Goal: Information Seeking & Learning: Learn about a topic

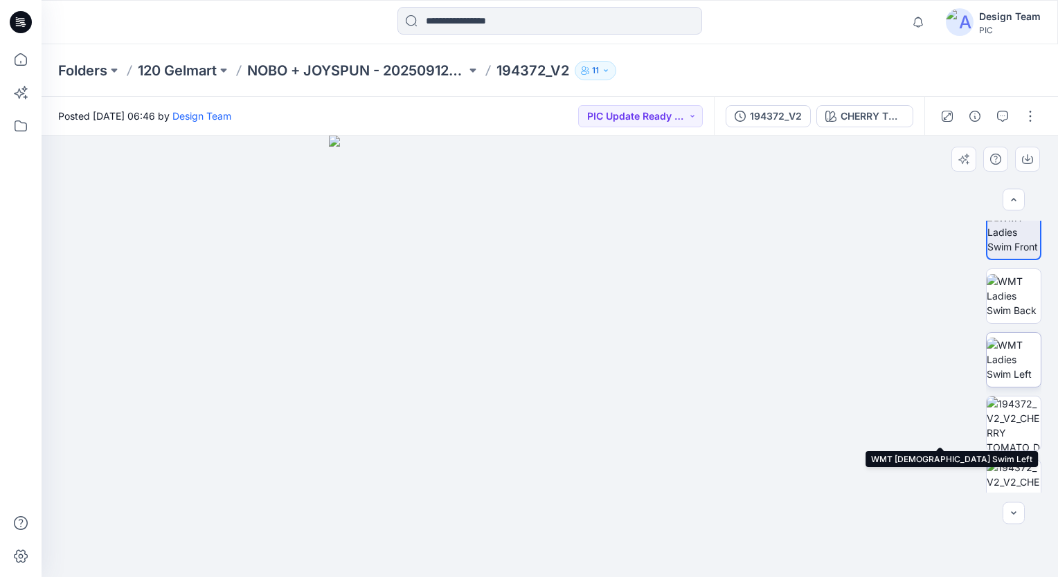
scroll to position [148, 0]
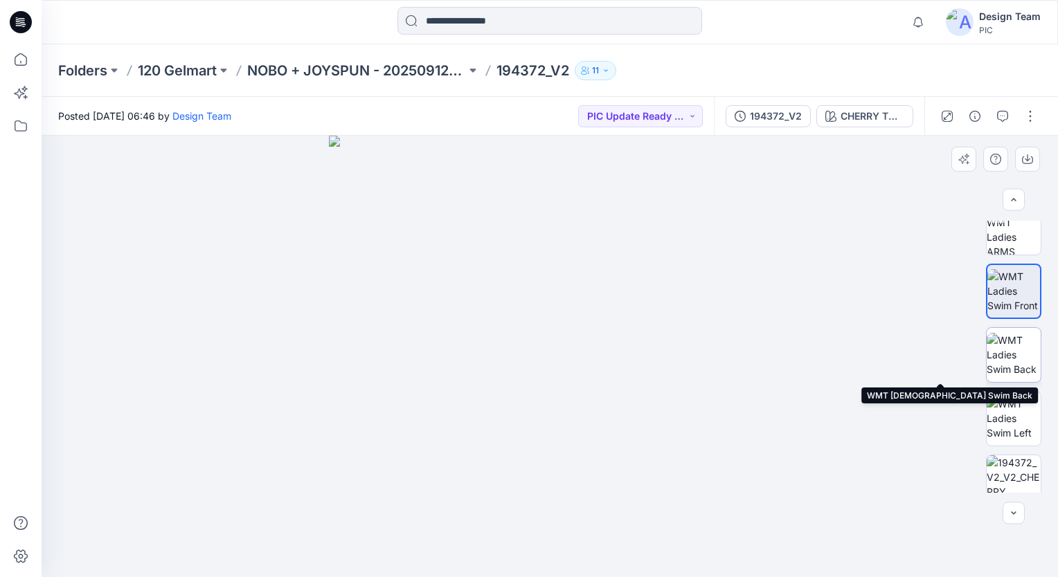
click at [992, 357] on img at bounding box center [1014, 355] width 54 height 44
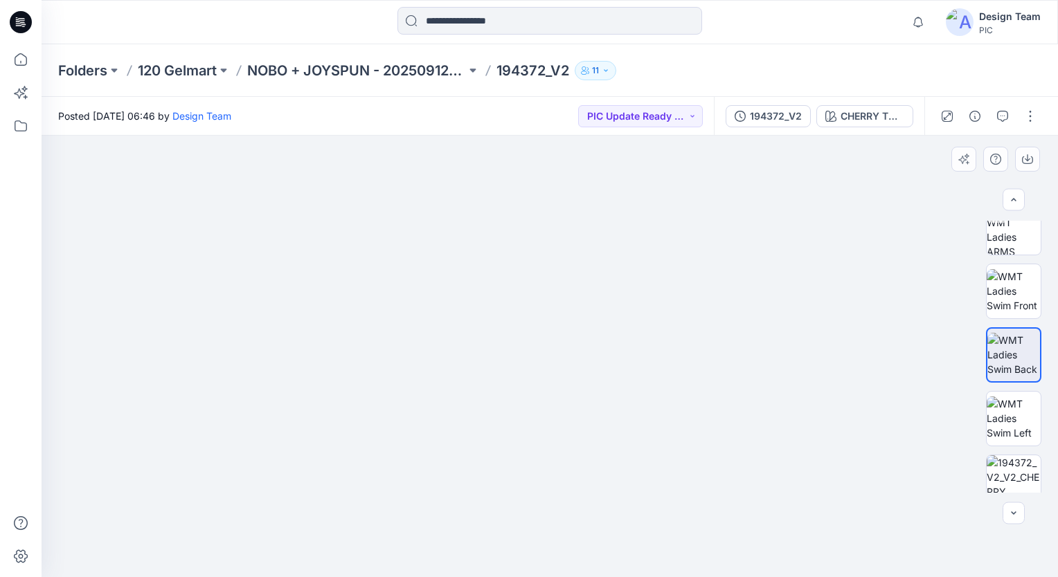
drag, startPoint x: 540, startPoint y: 464, endPoint x: 532, endPoint y: 327, distance: 137.3
click at [536, 343] on img at bounding box center [549, 242] width 703 height 670
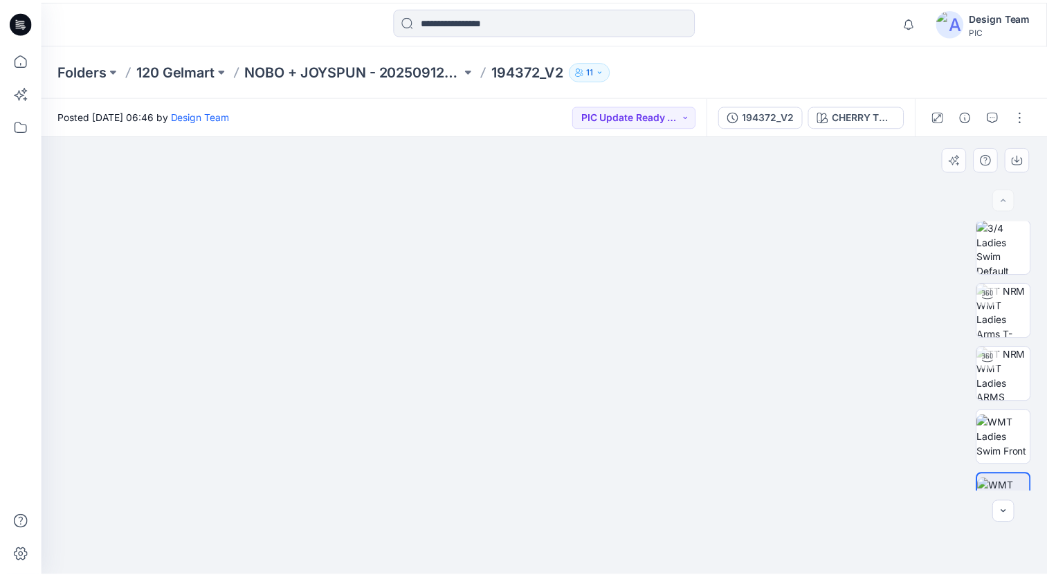
scroll to position [0, 0]
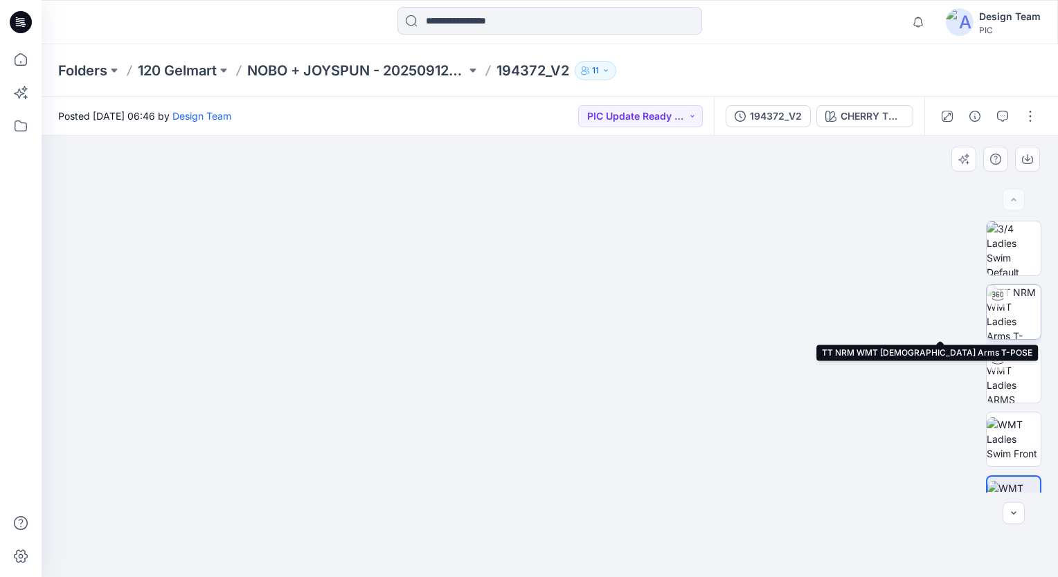
click at [1007, 328] on img at bounding box center [1014, 312] width 54 height 54
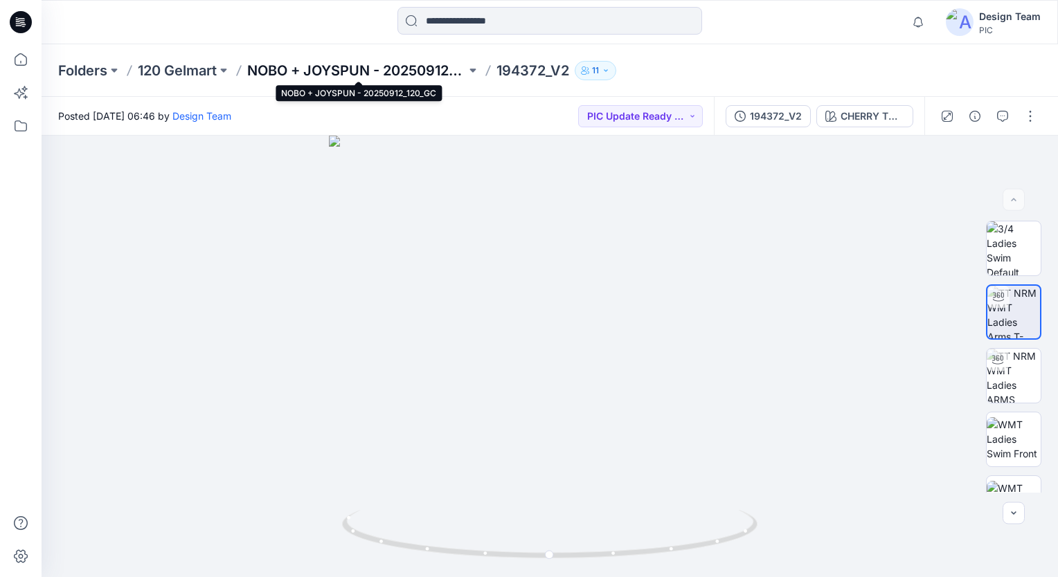
click at [334, 72] on p "NOBO + JOYSPUN - 20250912_120_GC" at bounding box center [356, 70] width 219 height 19
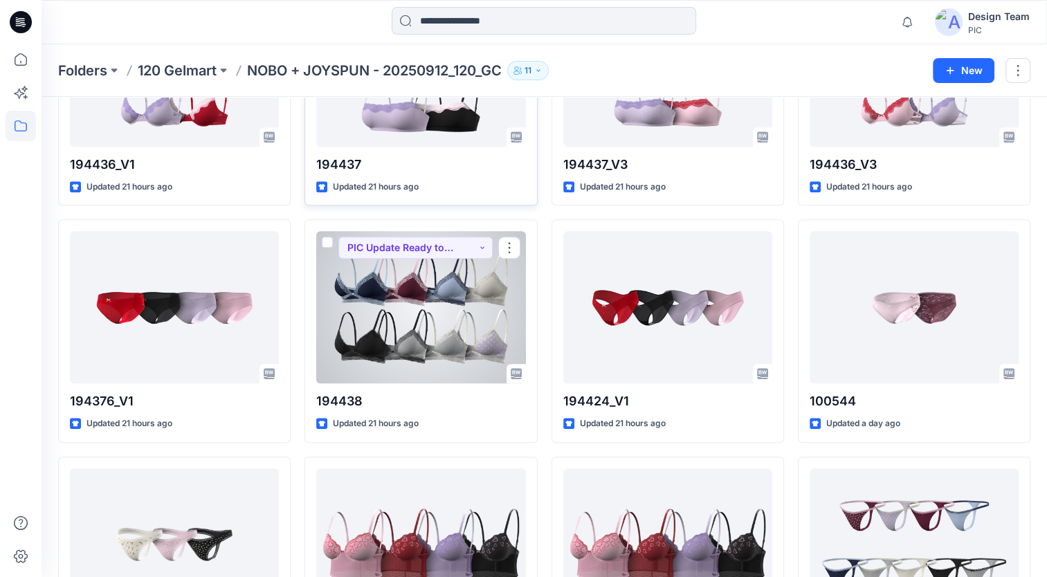
scroll to position [964, 0]
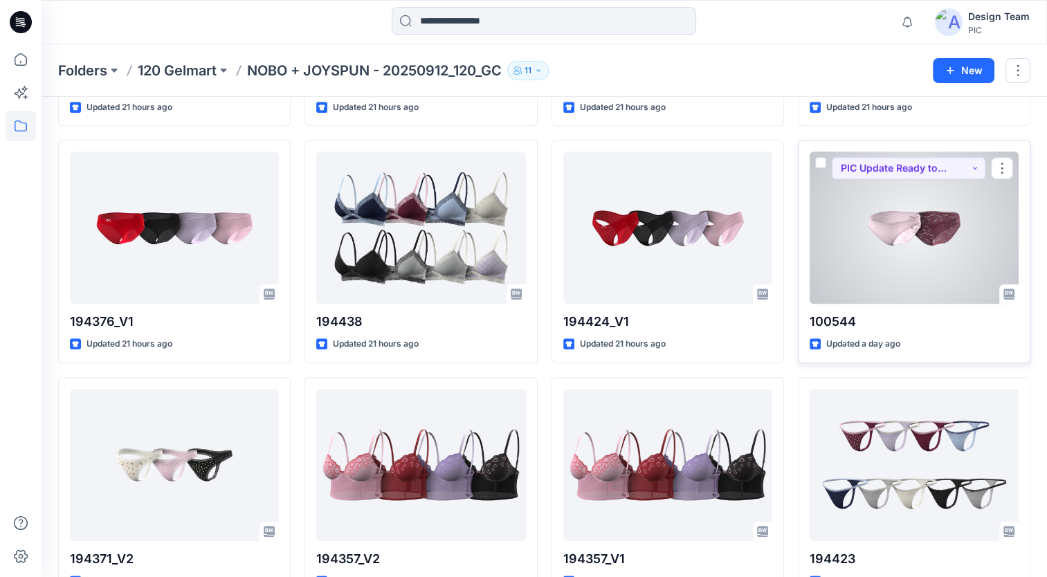
click at [906, 230] on div at bounding box center [914, 228] width 209 height 152
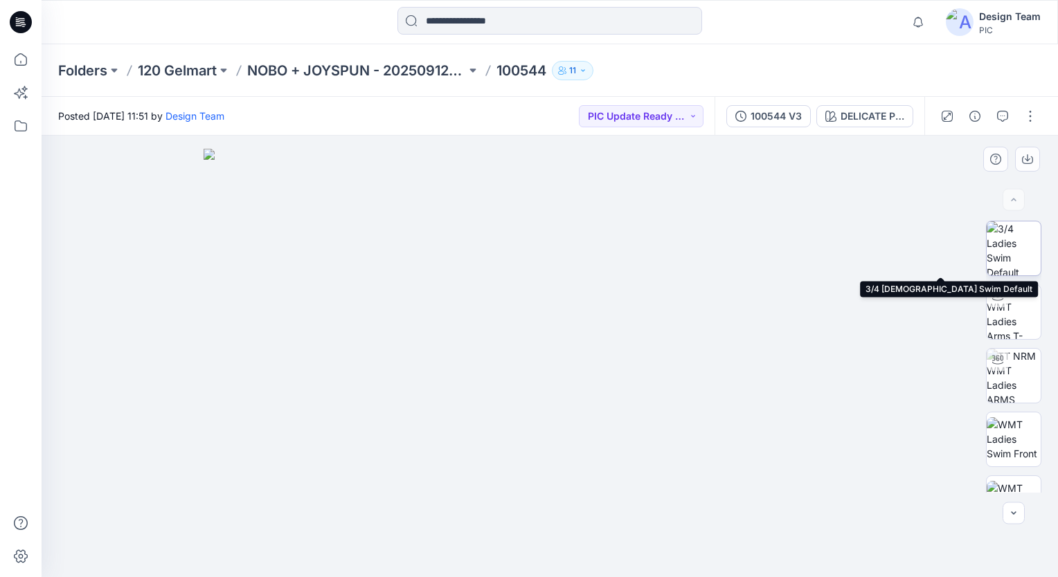
click at [1011, 256] on img at bounding box center [1014, 249] width 54 height 54
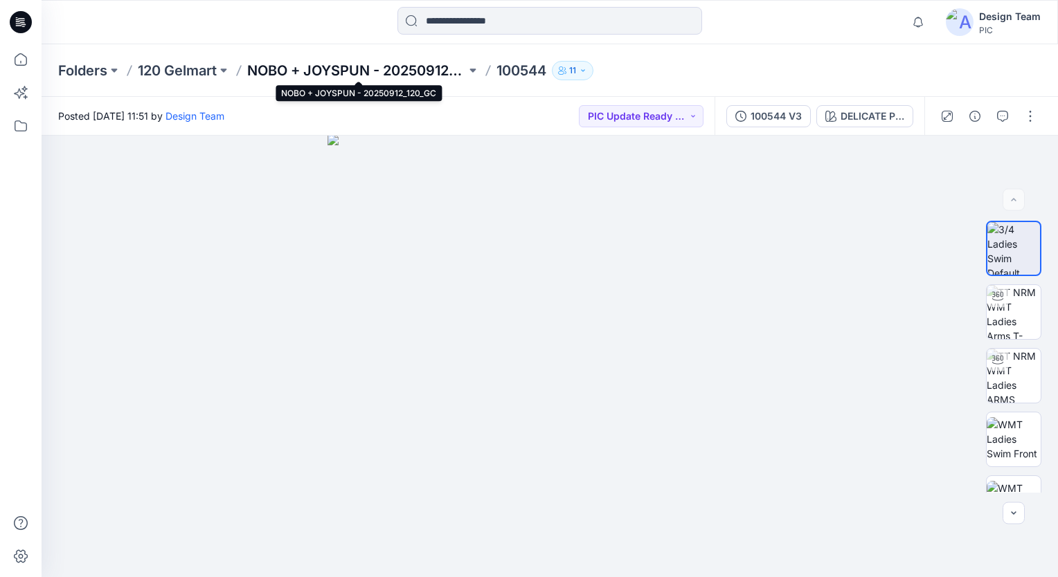
click at [331, 69] on p "NOBO + JOYSPUN - 20250912_120_GC" at bounding box center [356, 70] width 219 height 19
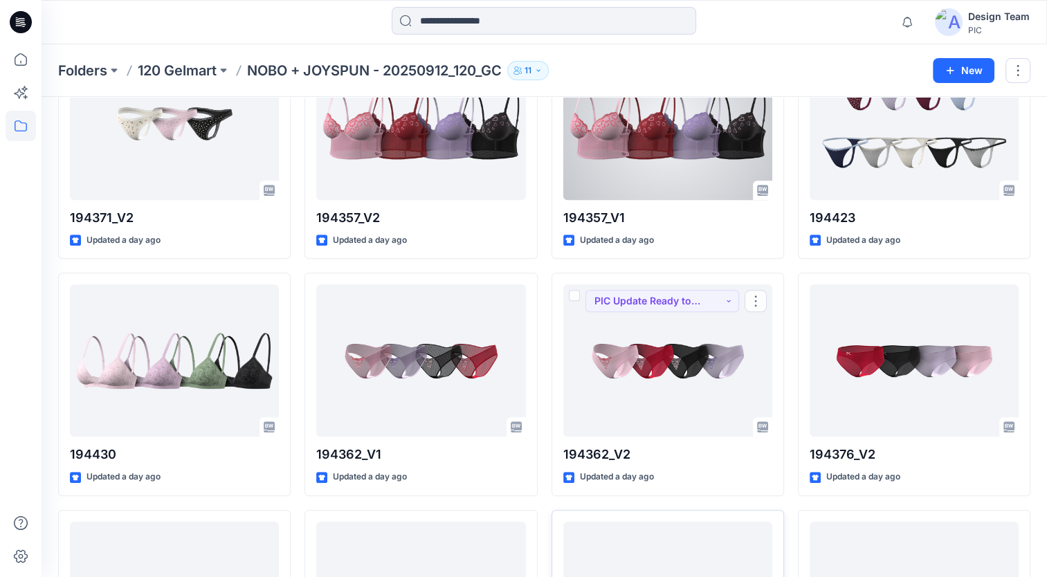
scroll to position [1189, 0]
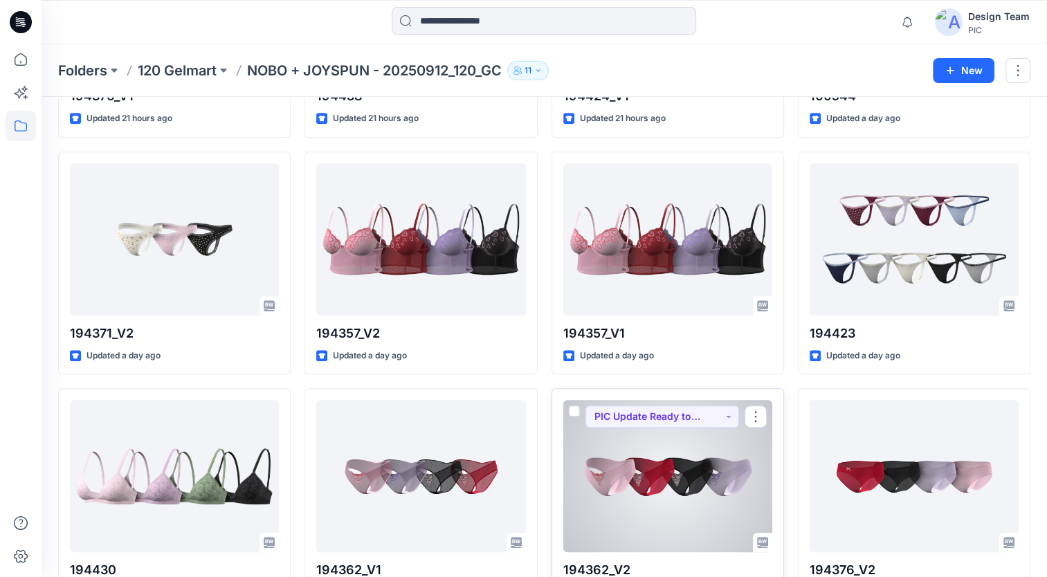
click at [701, 457] on div at bounding box center [668, 476] width 209 height 152
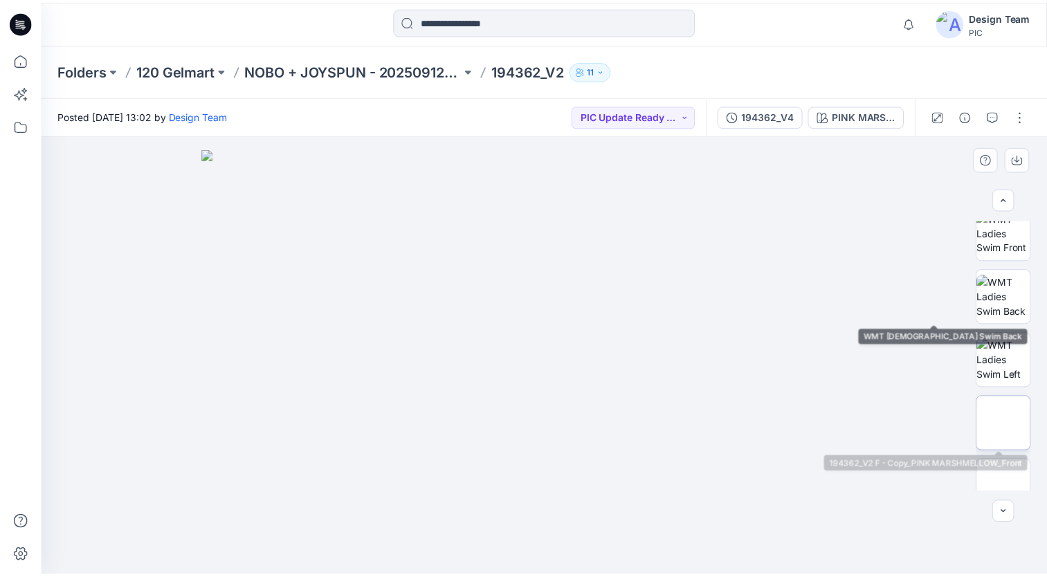
scroll to position [208, 0]
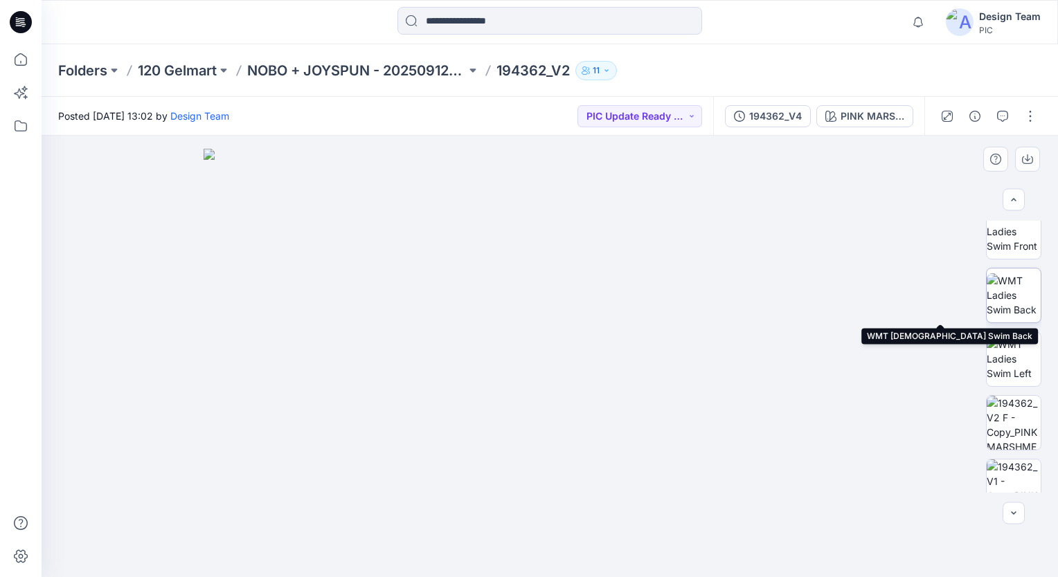
click at [1026, 296] on img at bounding box center [1014, 295] width 54 height 44
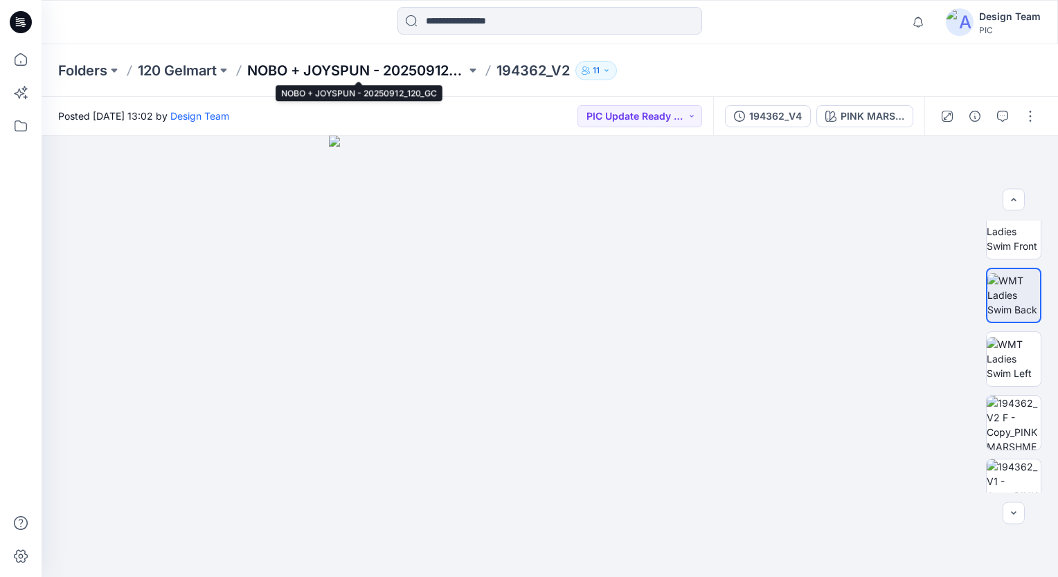
click at [316, 73] on p "NOBO + JOYSPUN - 20250912_120_GC" at bounding box center [356, 70] width 219 height 19
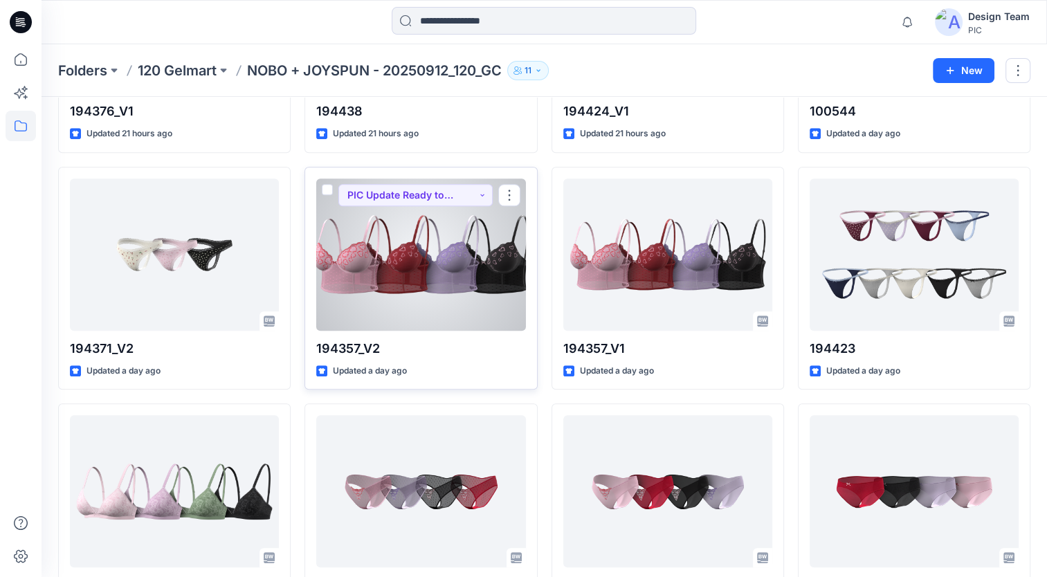
scroll to position [1177, 0]
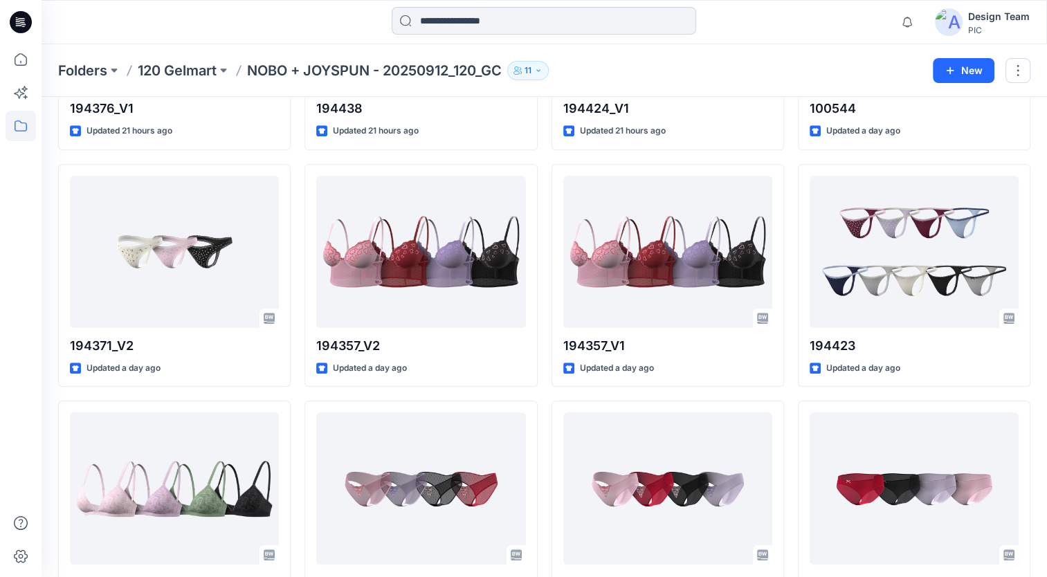
click at [482, 19] on input at bounding box center [544, 21] width 305 height 28
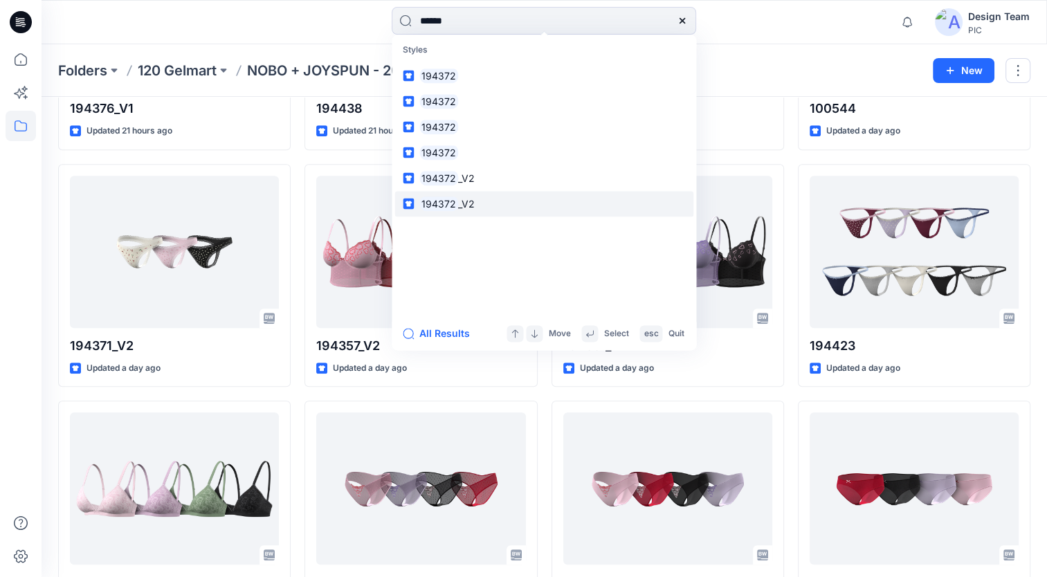
type input "******"
click at [458, 204] on span "_V2" at bounding box center [466, 204] width 17 height 12
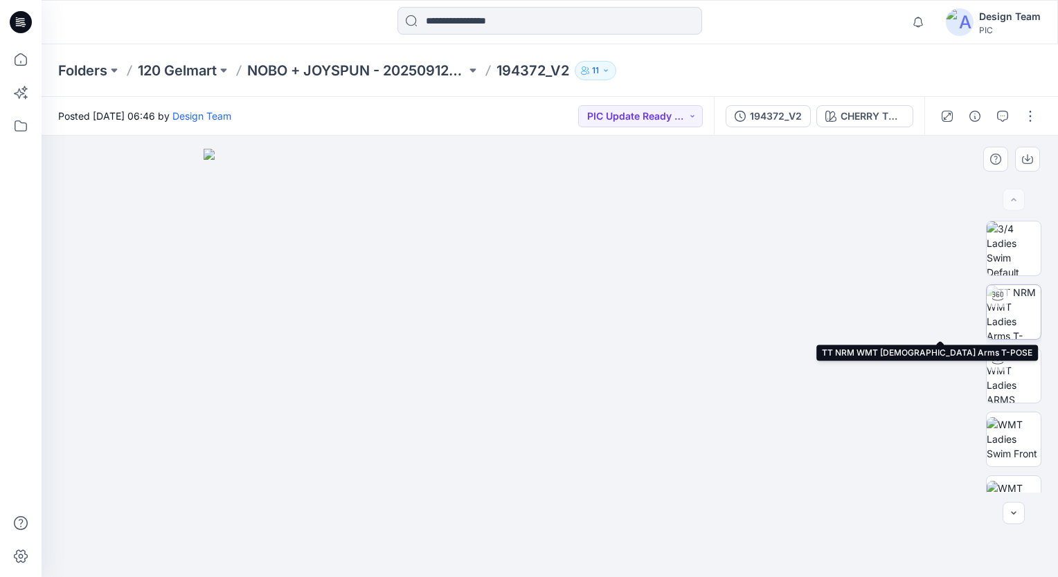
click at [1016, 303] on img at bounding box center [1014, 312] width 54 height 54
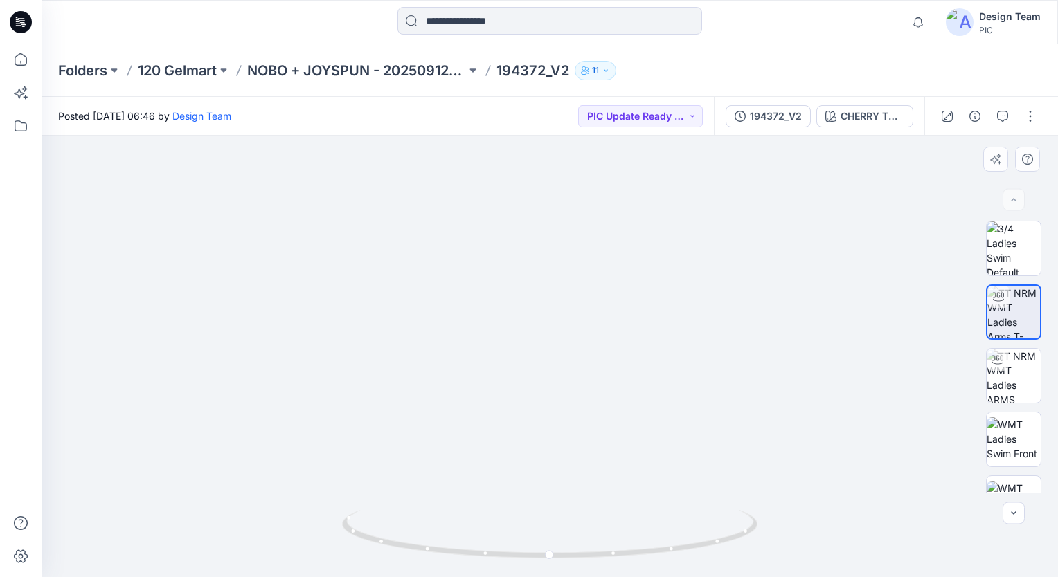
drag, startPoint x: 460, startPoint y: 384, endPoint x: 444, endPoint y: 246, distance: 138.8
click at [445, 251] on img at bounding box center [535, 112] width 1183 height 933
drag, startPoint x: 671, startPoint y: 557, endPoint x: 603, endPoint y: 559, distance: 67.9
click at [603, 559] on icon at bounding box center [551, 536] width 419 height 52
drag, startPoint x: 576, startPoint y: 557, endPoint x: 600, endPoint y: 554, distance: 24.5
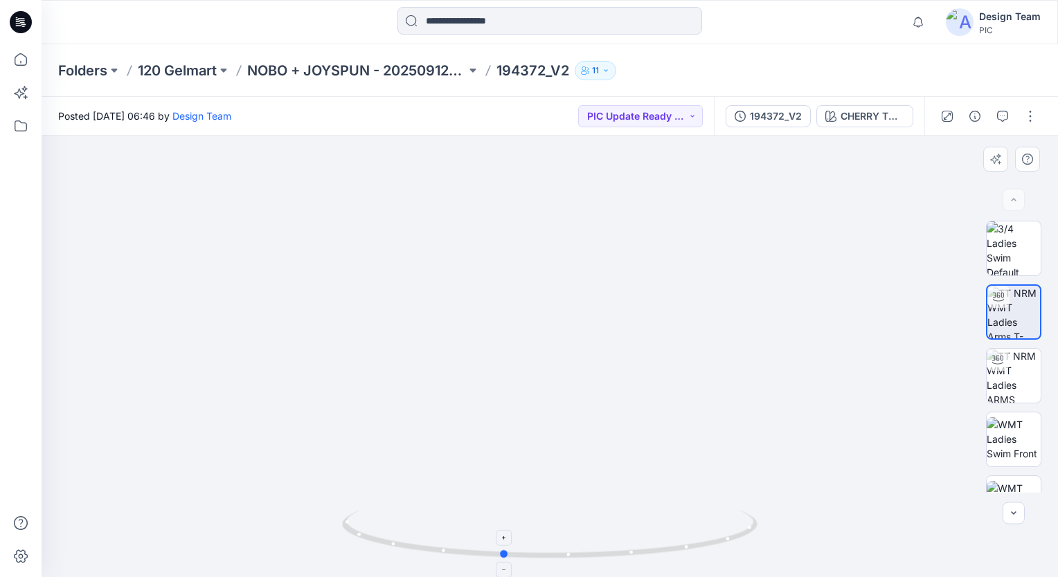
click at [600, 554] on icon at bounding box center [551, 536] width 419 height 52
drag, startPoint x: 597, startPoint y: 558, endPoint x: 525, endPoint y: 563, distance: 72.2
click at [525, 563] on div at bounding box center [549, 542] width 415 height 69
drag, startPoint x: 590, startPoint y: 562, endPoint x: 697, endPoint y: 550, distance: 108.0
click at [697, 550] on div at bounding box center [549, 542] width 415 height 69
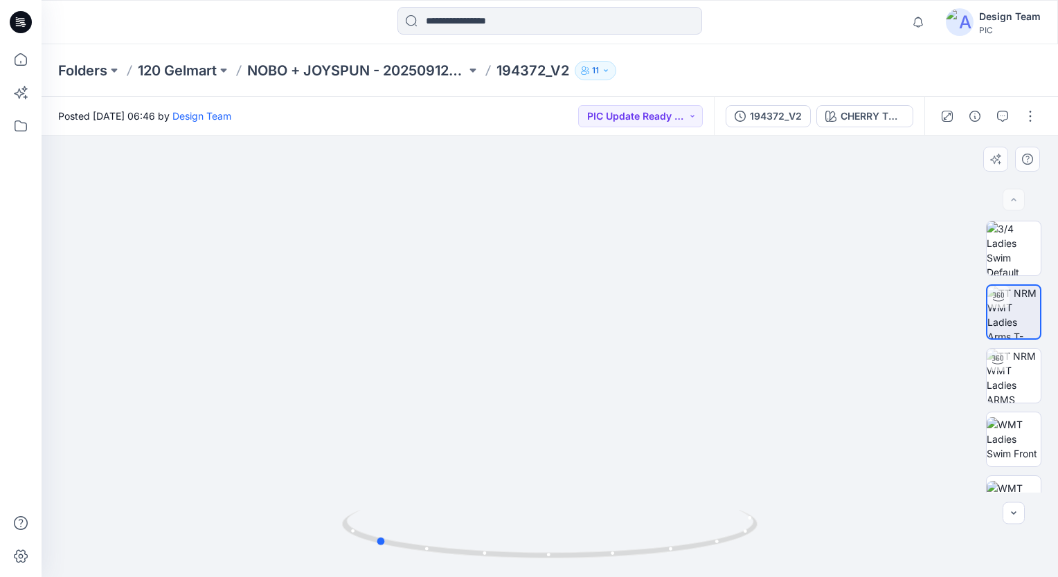
drag, startPoint x: 596, startPoint y: 557, endPoint x: 438, endPoint y: 570, distance: 158.5
click at [438, 570] on div at bounding box center [549, 542] width 415 height 69
drag, startPoint x: 579, startPoint y: 558, endPoint x: 759, endPoint y: 546, distance: 180.4
click at [759, 546] on icon at bounding box center [551, 536] width 419 height 52
drag, startPoint x: 567, startPoint y: 562, endPoint x: 580, endPoint y: 537, distance: 28.2
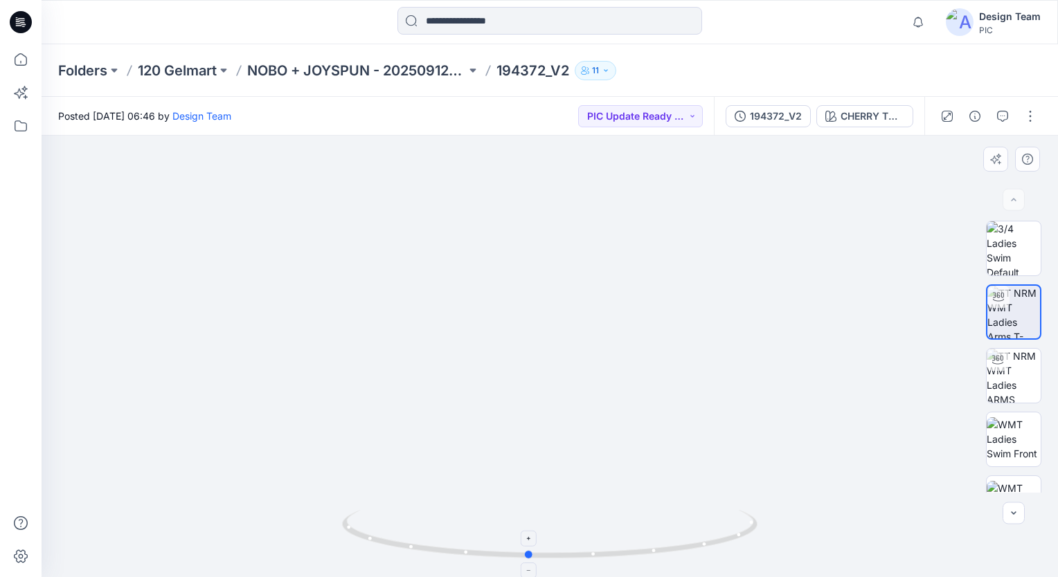
click at [549, 562] on div at bounding box center [549, 542] width 415 height 69
click at [1011, 450] on img at bounding box center [1014, 439] width 54 height 44
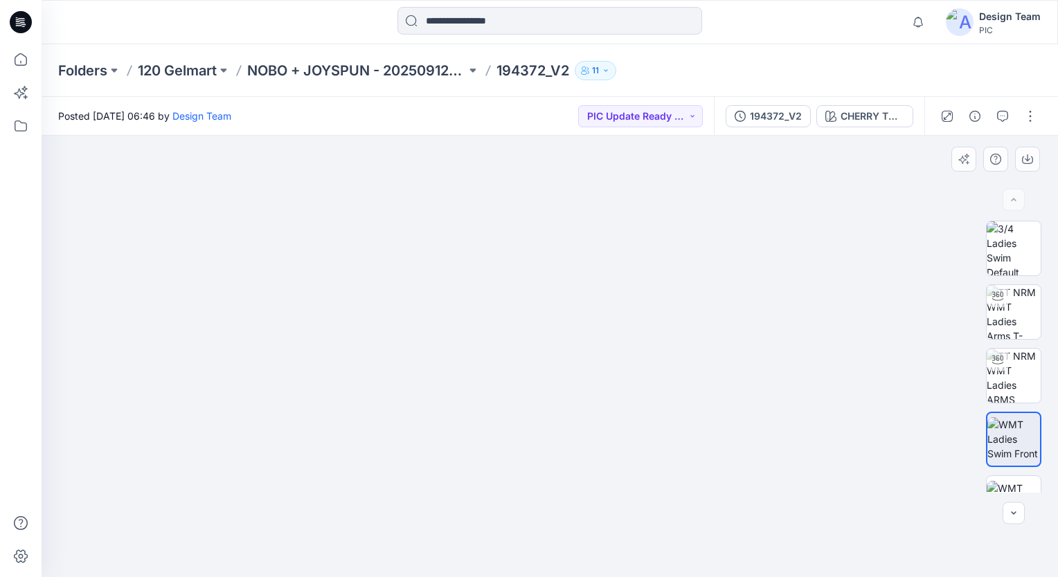
drag, startPoint x: 557, startPoint y: 404, endPoint x: 561, endPoint y: 261, distance: 142.7
click at [561, 262] on img at bounding box center [549, 242] width 703 height 672
click at [1008, 249] on img at bounding box center [1014, 249] width 54 height 54
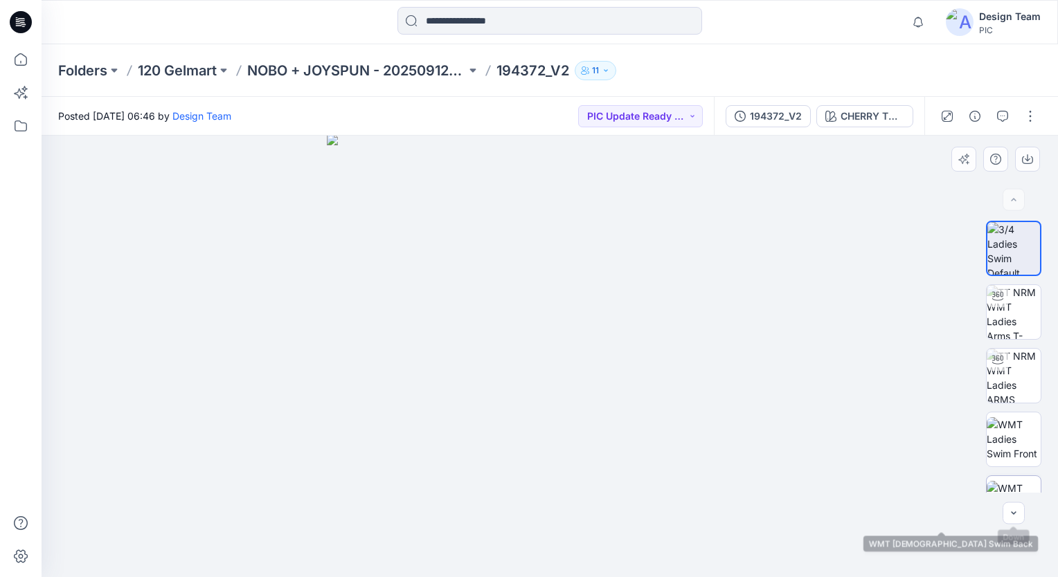
scroll to position [138, 0]
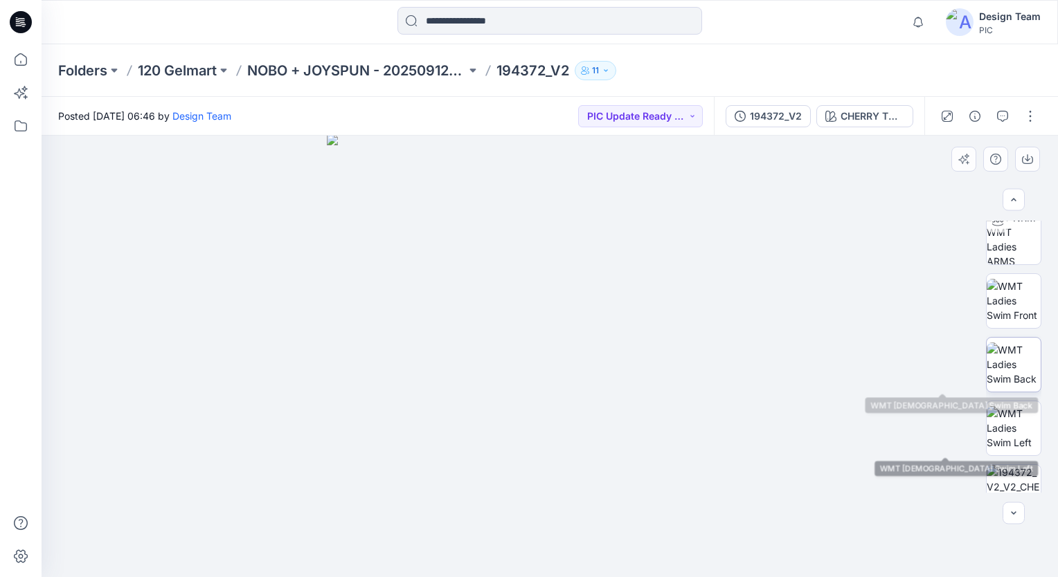
click at [1020, 381] on img at bounding box center [1014, 365] width 54 height 44
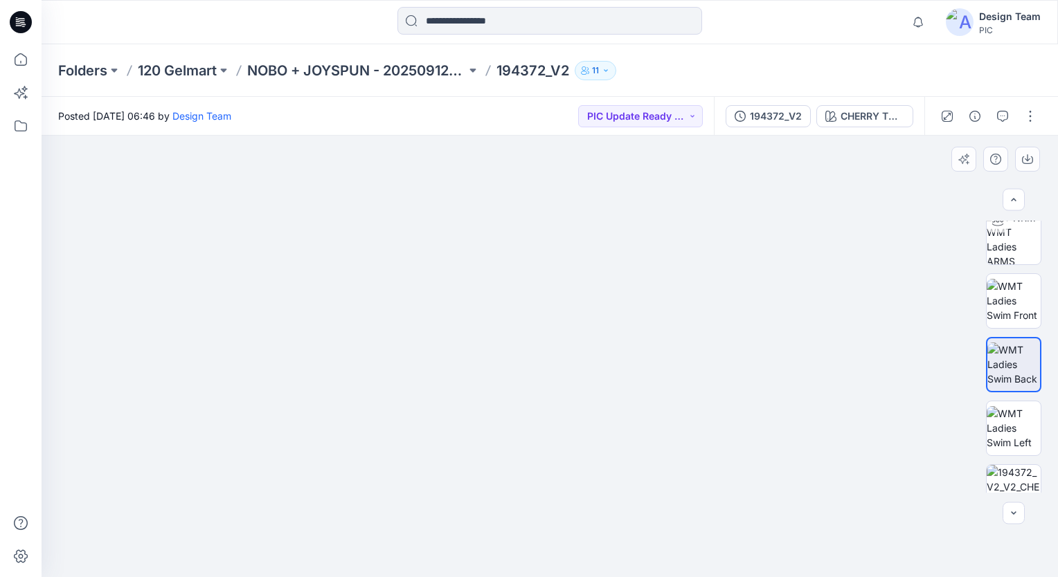
drag, startPoint x: 525, startPoint y: 453, endPoint x: 507, endPoint y: 346, distance: 108.1
click at [494, 334] on img at bounding box center [550, 224] width 778 height 705
click at [1011, 317] on img at bounding box center [1014, 301] width 54 height 44
drag, startPoint x: 532, startPoint y: 453, endPoint x: 535, endPoint y: 314, distance: 138.5
click at [534, 316] on img at bounding box center [549, 236] width 741 height 681
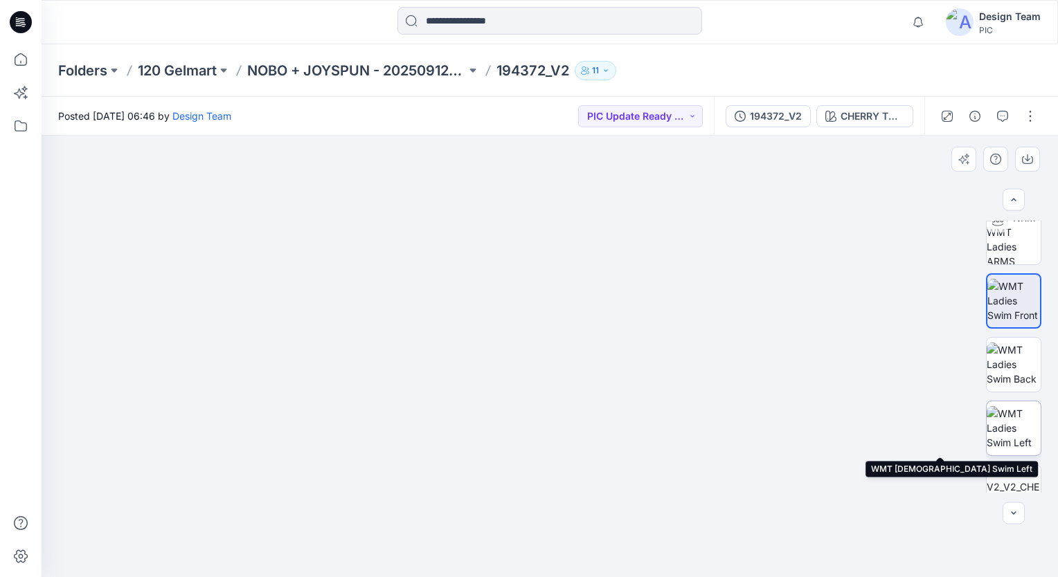
click at [1003, 444] on img at bounding box center [1014, 428] width 54 height 44
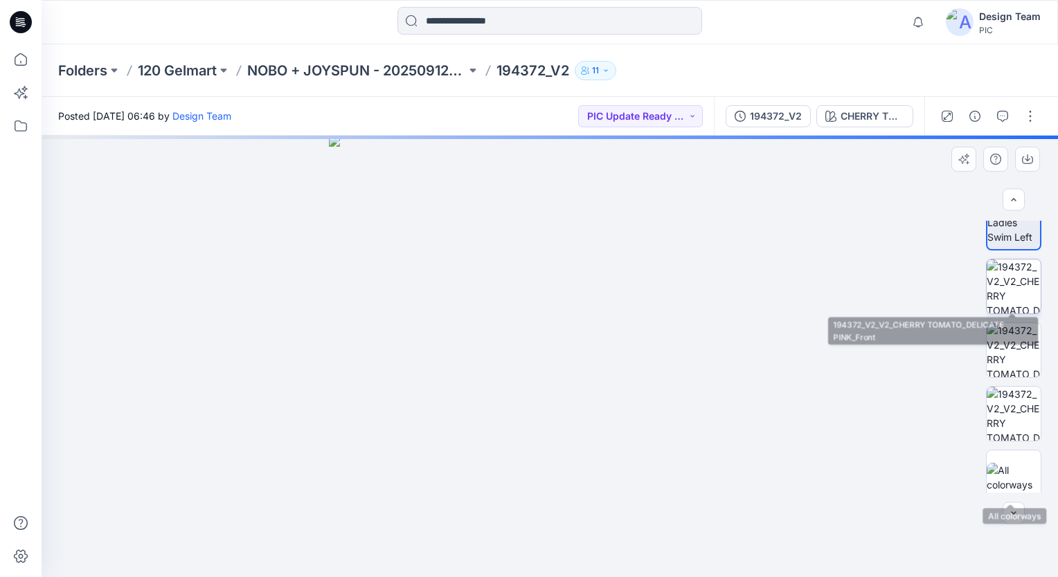
scroll to position [346, 0]
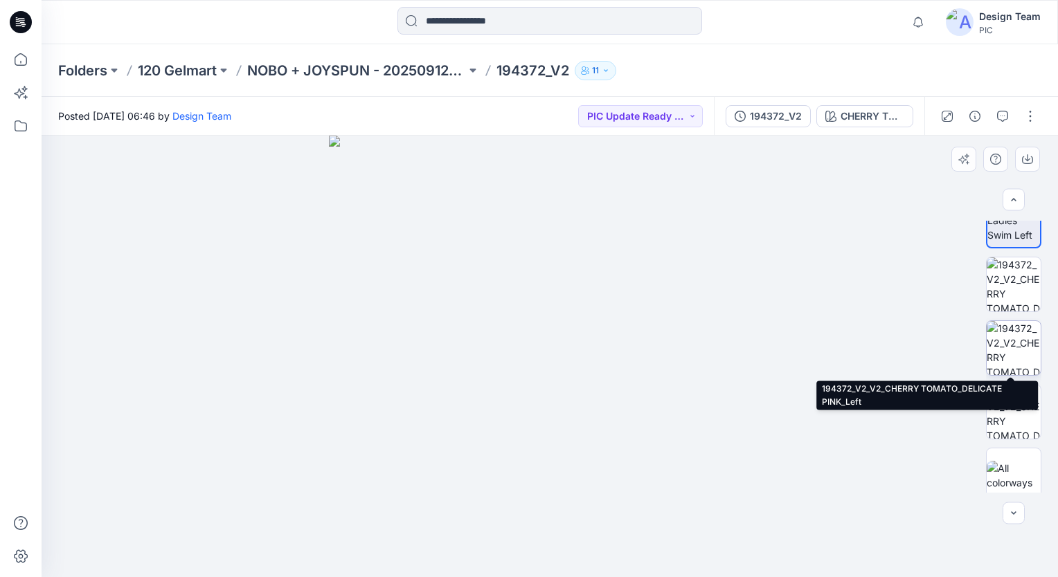
click at [1025, 354] on img at bounding box center [1014, 348] width 54 height 54
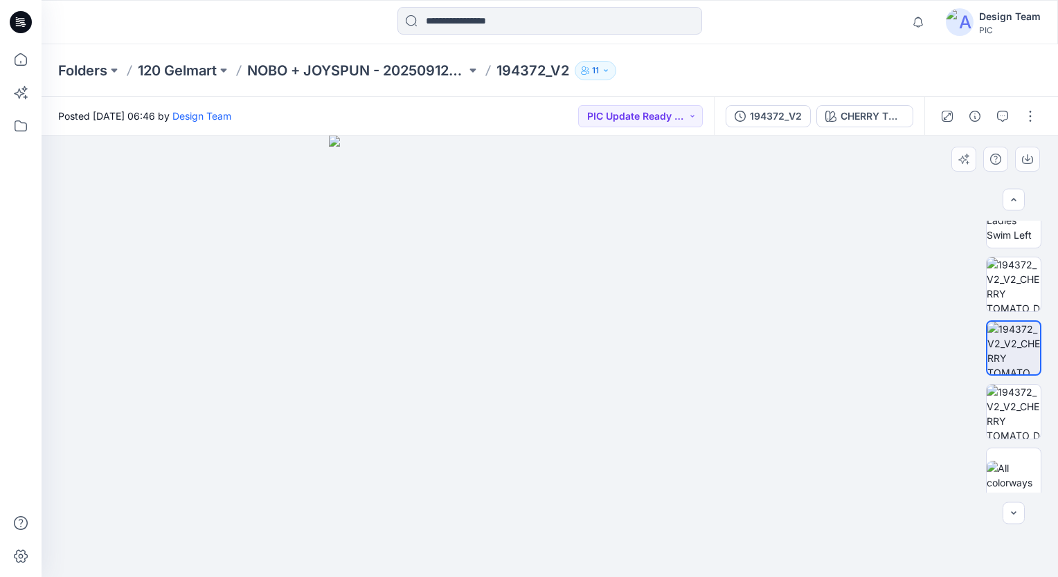
drag, startPoint x: 473, startPoint y: 375, endPoint x: 432, endPoint y: 377, distance: 40.9
click at [435, 379] on img at bounding box center [550, 357] width 442 height 442
click at [1001, 457] on div at bounding box center [1013, 475] width 55 height 55
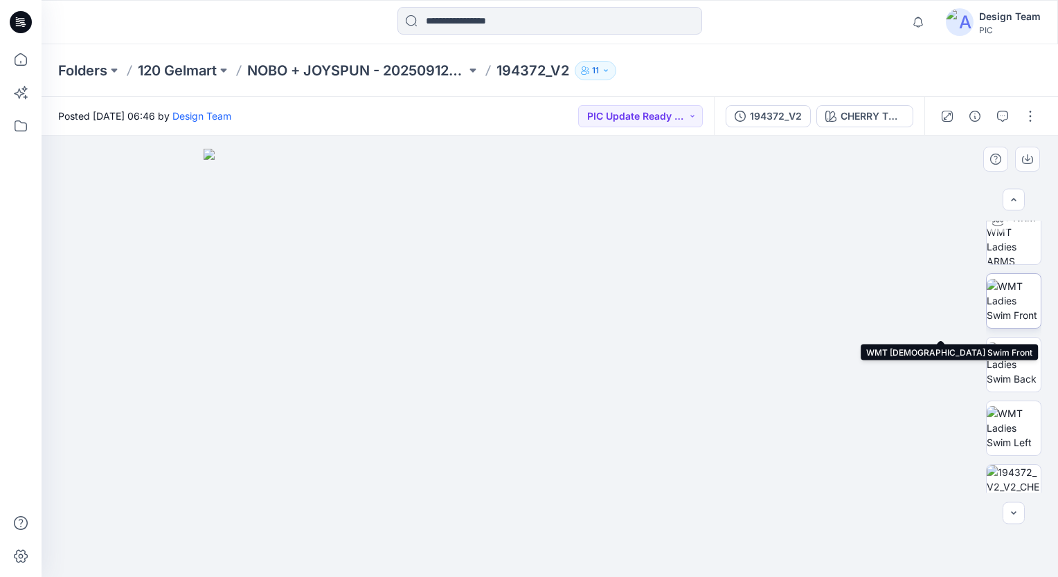
scroll to position [69, 0]
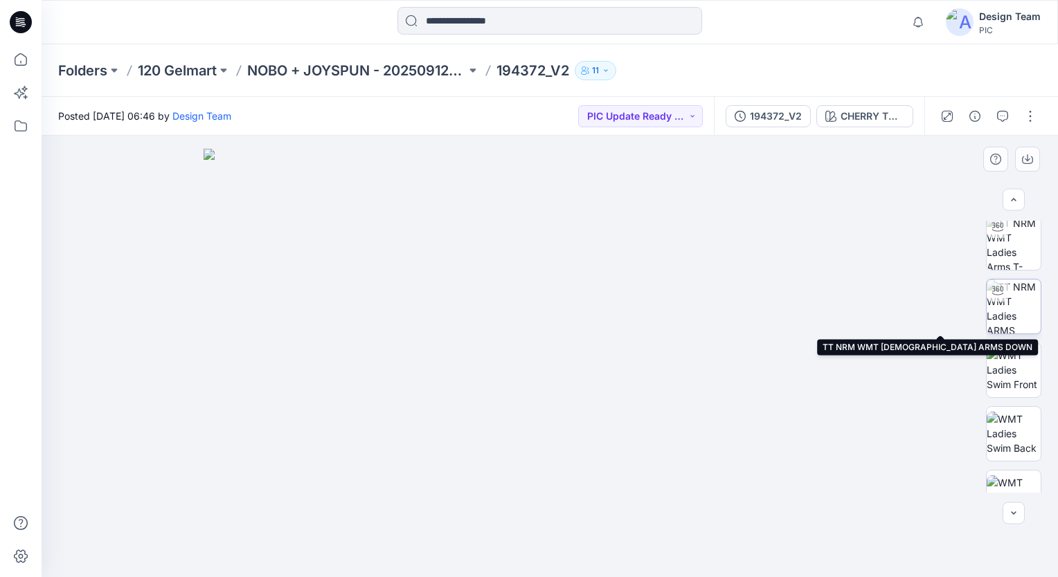
click at [1011, 292] on img at bounding box center [1014, 307] width 54 height 54
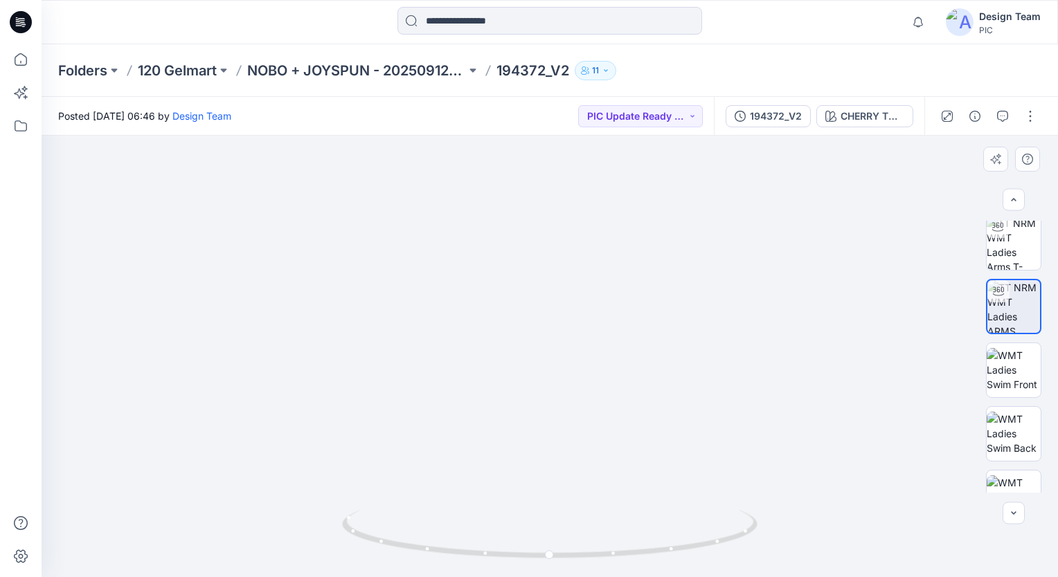
drag, startPoint x: 595, startPoint y: 452, endPoint x: 609, endPoint y: 339, distance: 113.7
click at [609, 341] on img at bounding box center [561, 123] width 1183 height 909
drag, startPoint x: 599, startPoint y: 561, endPoint x: 466, endPoint y: 555, distance: 133.0
click at [466, 555] on icon at bounding box center [551, 536] width 419 height 52
drag, startPoint x: 602, startPoint y: 561, endPoint x: 739, endPoint y: 541, distance: 138.5
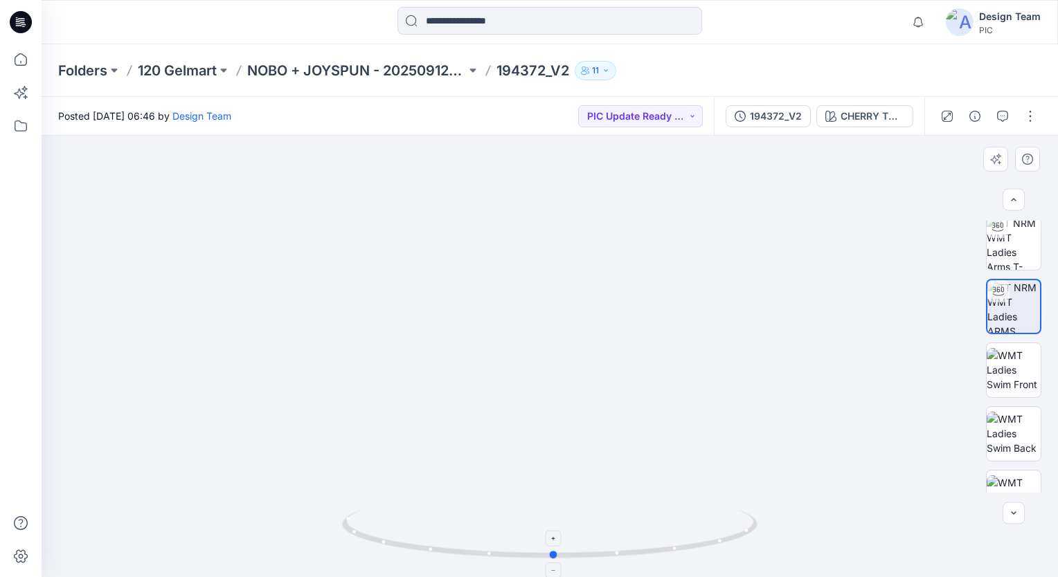
click at [739, 541] on icon at bounding box center [551, 536] width 419 height 52
drag, startPoint x: 586, startPoint y: 561, endPoint x: 588, endPoint y: 552, distance: 9.2
click at [588, 552] on icon at bounding box center [551, 536] width 419 height 52
drag, startPoint x: 485, startPoint y: 361, endPoint x: 467, endPoint y: 334, distance: 31.9
click at [467, 334] on img at bounding box center [516, 30] width 1350 height 1093
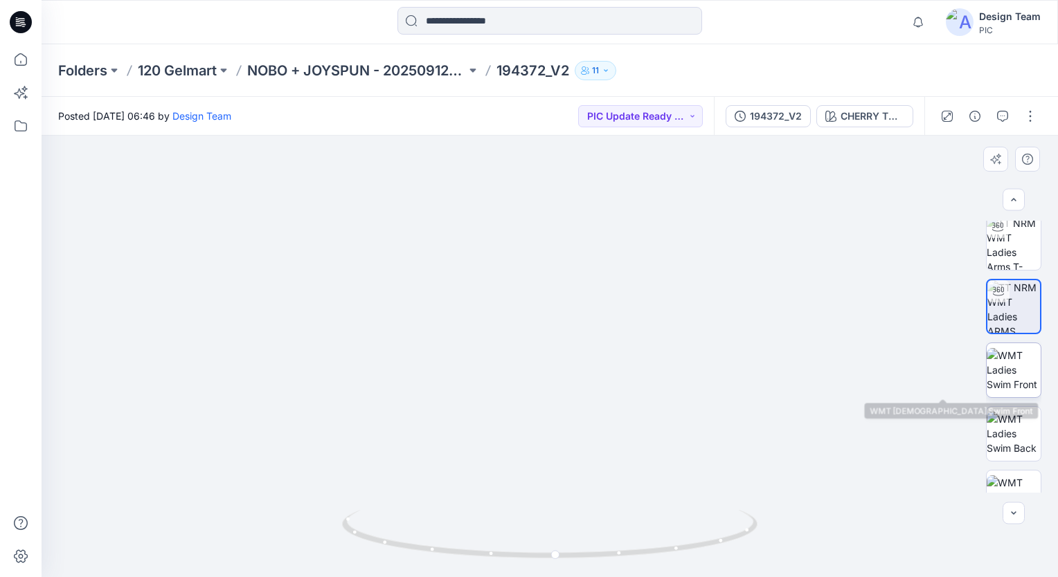
click at [1000, 379] on img at bounding box center [1014, 370] width 54 height 44
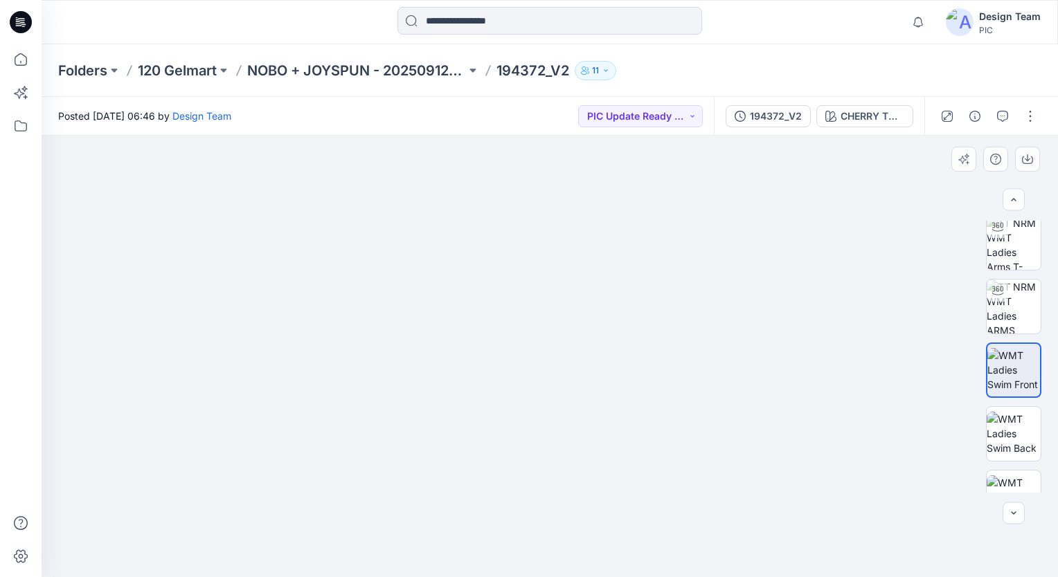
drag, startPoint x: 579, startPoint y: 411, endPoint x: 582, endPoint y: 228, distance: 182.8
click at [582, 228] on img at bounding box center [549, 242] width 741 height 670
click at [1015, 312] on img at bounding box center [1014, 307] width 54 height 54
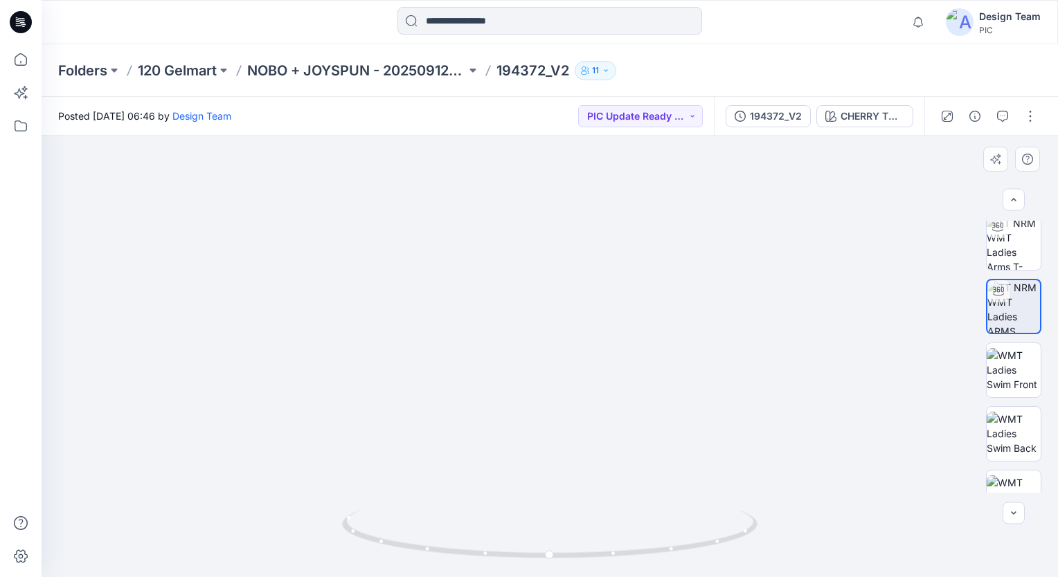
drag, startPoint x: 541, startPoint y: 399, endPoint x: 549, endPoint y: 325, distance: 74.5
click at [549, 325] on img at bounding box center [556, 97] width 1331 height 961
drag, startPoint x: 472, startPoint y: 467, endPoint x: 478, endPoint y: 374, distance: 92.9
click at [478, 374] on img at bounding box center [564, 45] width 1350 height 1063
drag, startPoint x: 545, startPoint y: 440, endPoint x: 531, endPoint y: 478, distance: 40.5
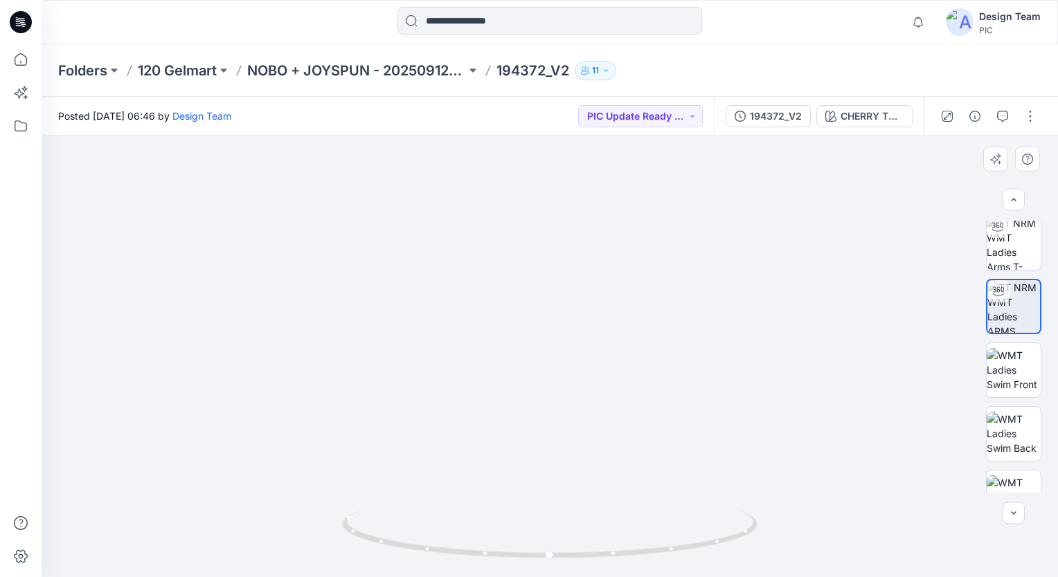
click at [531, 478] on img at bounding box center [550, 64] width 1350 height 1026
drag, startPoint x: 531, startPoint y: 478, endPoint x: 534, endPoint y: 466, distance: 12.3
click at [534, 466] on img at bounding box center [553, 59] width 1350 height 1038
drag, startPoint x: 468, startPoint y: 442, endPoint x: 458, endPoint y: 379, distance: 63.7
click at [458, 379] on img at bounding box center [548, 64] width 1276 height 1025
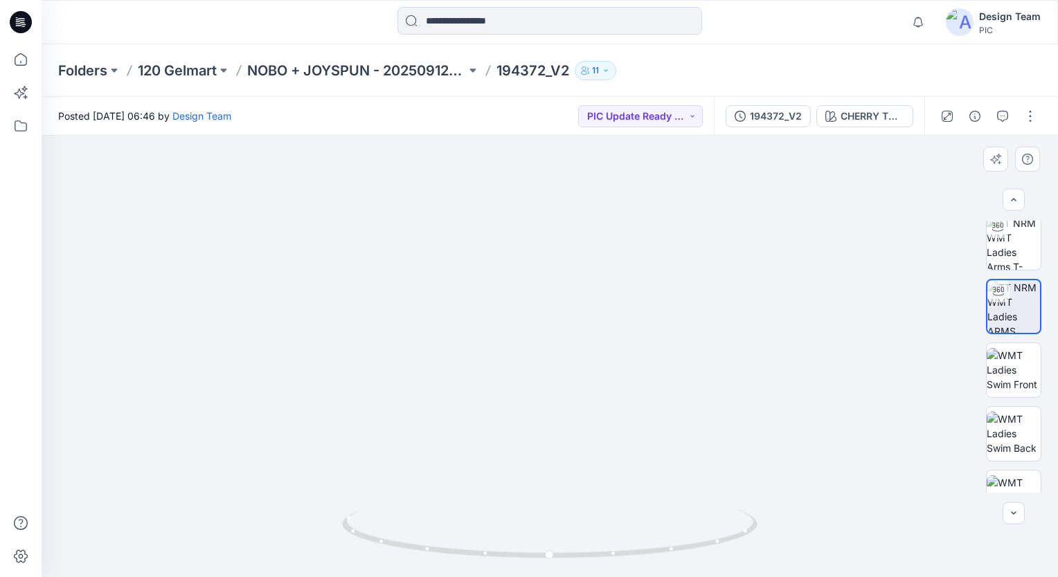
drag, startPoint x: 426, startPoint y: 417, endPoint x: 426, endPoint y: 433, distance: 15.2
click at [426, 433] on img at bounding box center [546, 47] width 1350 height 1061
drag, startPoint x: 488, startPoint y: 351, endPoint x: 501, endPoint y: 355, distance: 13.1
click at [501, 355] on img at bounding box center [558, 49] width 1350 height 1058
drag, startPoint x: 570, startPoint y: 559, endPoint x: 559, endPoint y: 563, distance: 11.8
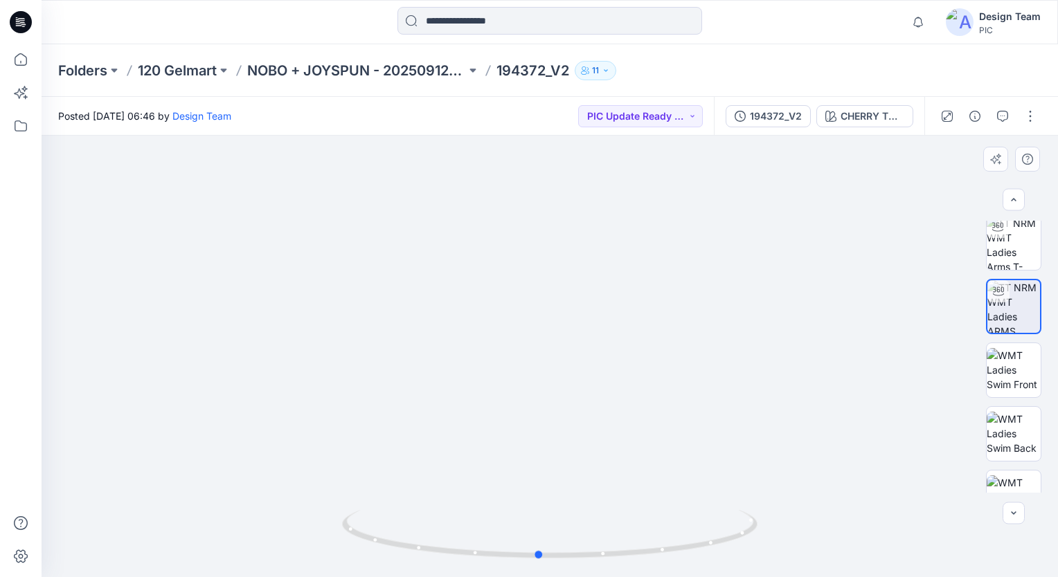
click at [559, 563] on div at bounding box center [549, 542] width 415 height 69
drag, startPoint x: 525, startPoint y: 393, endPoint x: 513, endPoint y: 341, distance: 54.1
click at [513, 341] on img at bounding box center [550, 195] width 906 height 764
drag, startPoint x: 523, startPoint y: 334, endPoint x: 521, endPoint y: 390, distance: 56.1
click at [521, 390] on img at bounding box center [547, 33] width 1350 height 1088
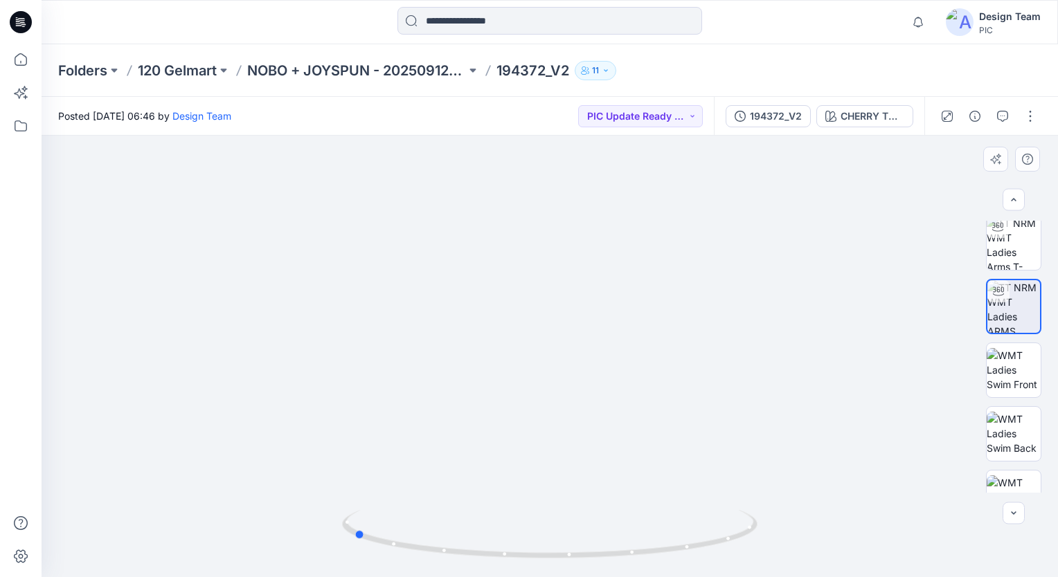
drag, startPoint x: 582, startPoint y: 564, endPoint x: 402, endPoint y: 566, distance: 180.7
click at [402, 566] on img at bounding box center [549, 543] width 415 height 67
drag, startPoint x: 472, startPoint y: 558, endPoint x: 681, endPoint y: 557, distance: 208.4
click at [681, 557] on icon at bounding box center [551, 536] width 419 height 52
drag, startPoint x: 535, startPoint y: 381, endPoint x: 533, endPoint y: 401, distance: 19.5
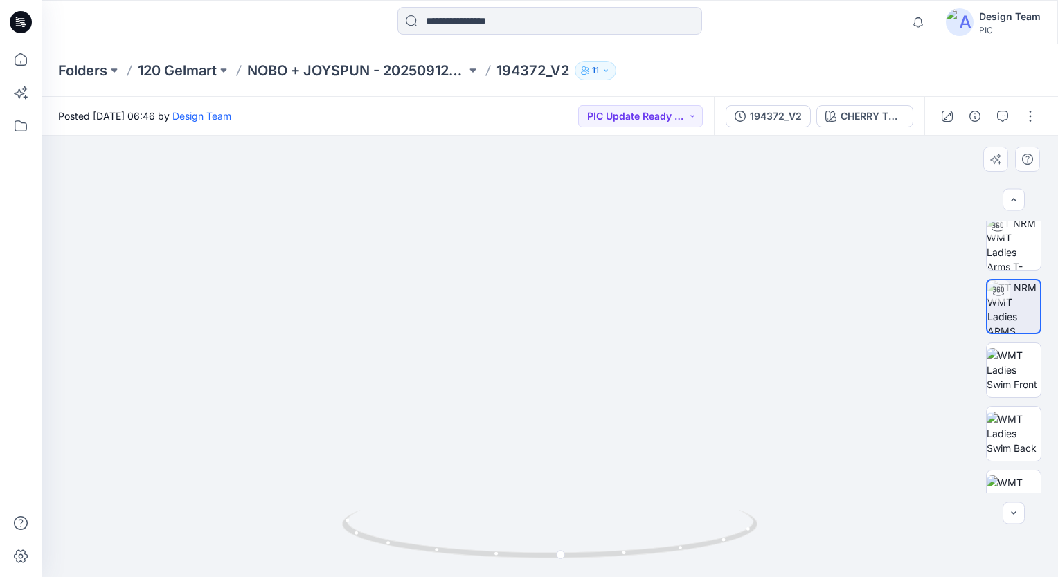
click at [533, 401] on img at bounding box center [546, 35] width 1350 height 1083
drag, startPoint x: 582, startPoint y: 558, endPoint x: 598, endPoint y: 557, distance: 16.6
click at [598, 557] on icon at bounding box center [551, 536] width 419 height 52
drag, startPoint x: 618, startPoint y: 559, endPoint x: 406, endPoint y: 533, distance: 212.7
click at [406, 533] on icon at bounding box center [551, 536] width 419 height 52
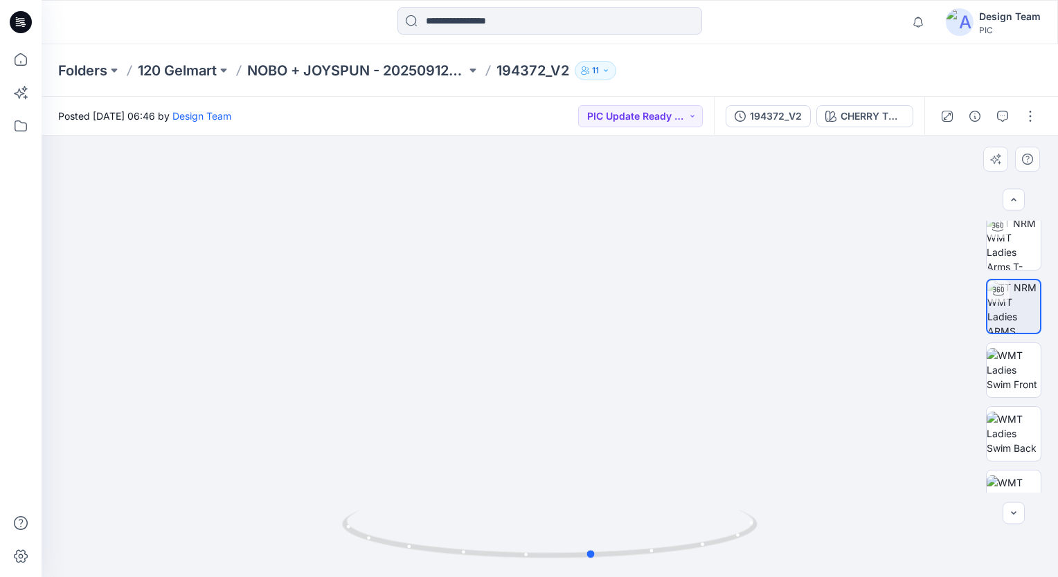
drag, startPoint x: 622, startPoint y: 557, endPoint x: 432, endPoint y: 573, distance: 190.4
click at [432, 573] on div at bounding box center [549, 542] width 415 height 69
